Goal: Task Accomplishment & Management: Manage account settings

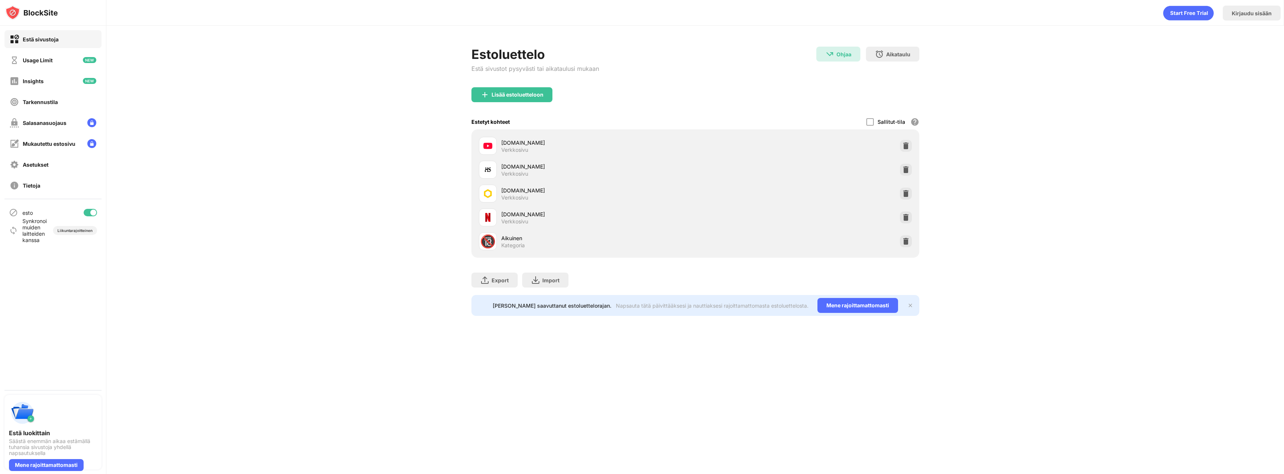
click at [86, 208] on div "esto" at bounding box center [52, 213] width 97 height 18
click at [89, 211] on div at bounding box center [90, 212] width 13 height 7
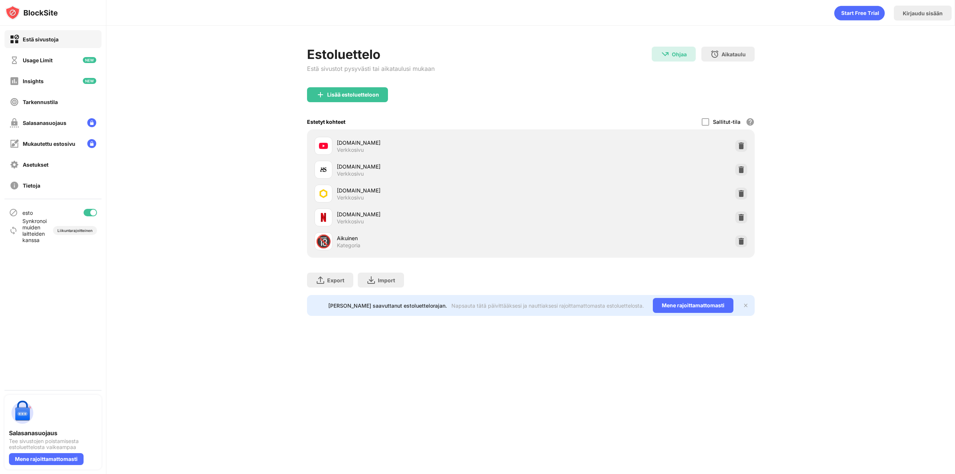
click at [88, 211] on div at bounding box center [90, 212] width 13 height 7
click at [95, 212] on div at bounding box center [90, 212] width 13 height 7
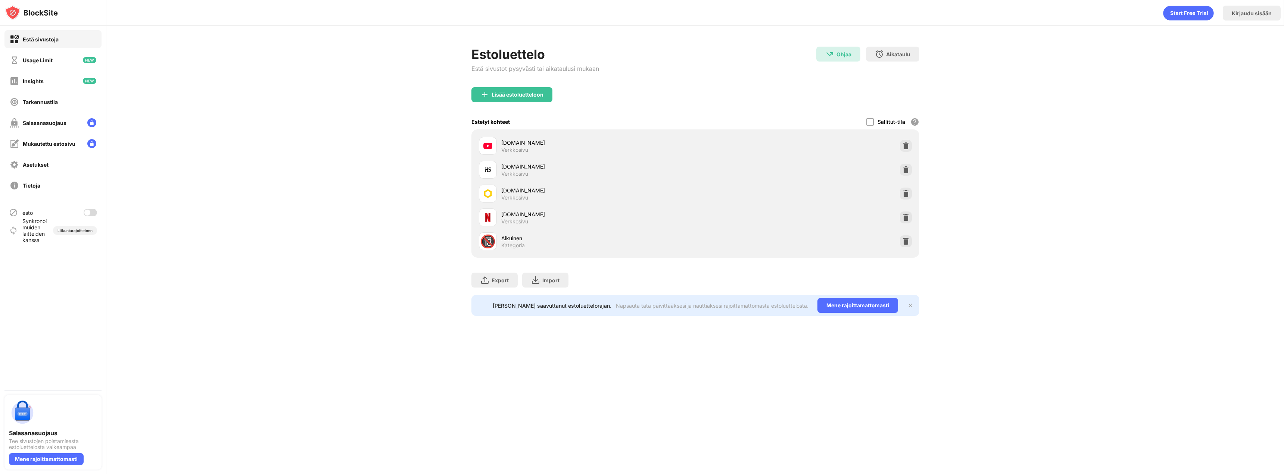
click at [87, 210] on div at bounding box center [87, 213] width 6 height 6
